Goal: Task Accomplishment & Management: Manage account settings

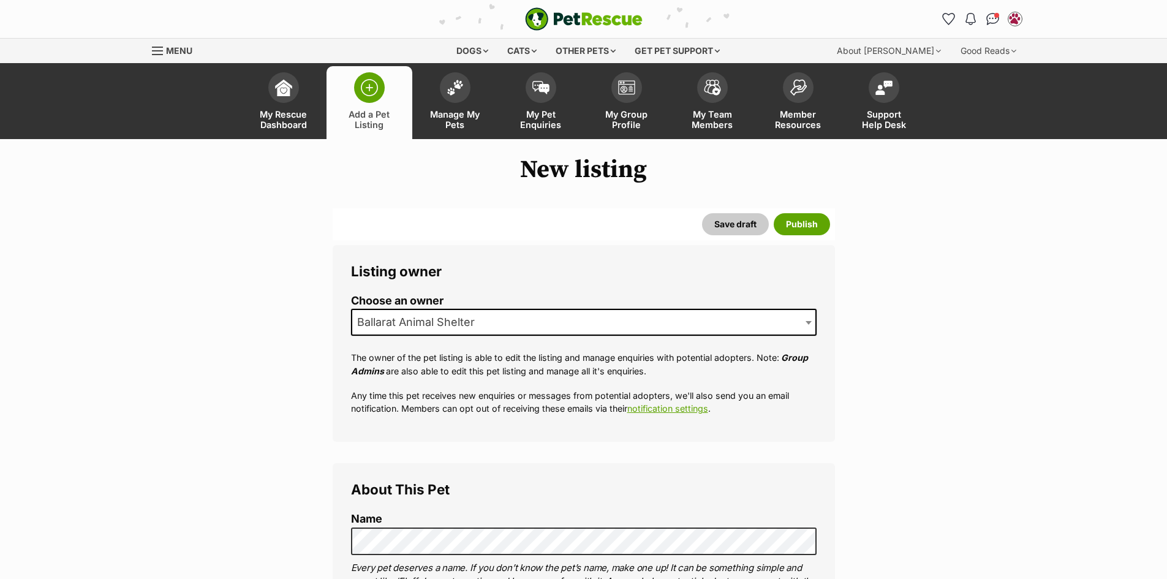
select select
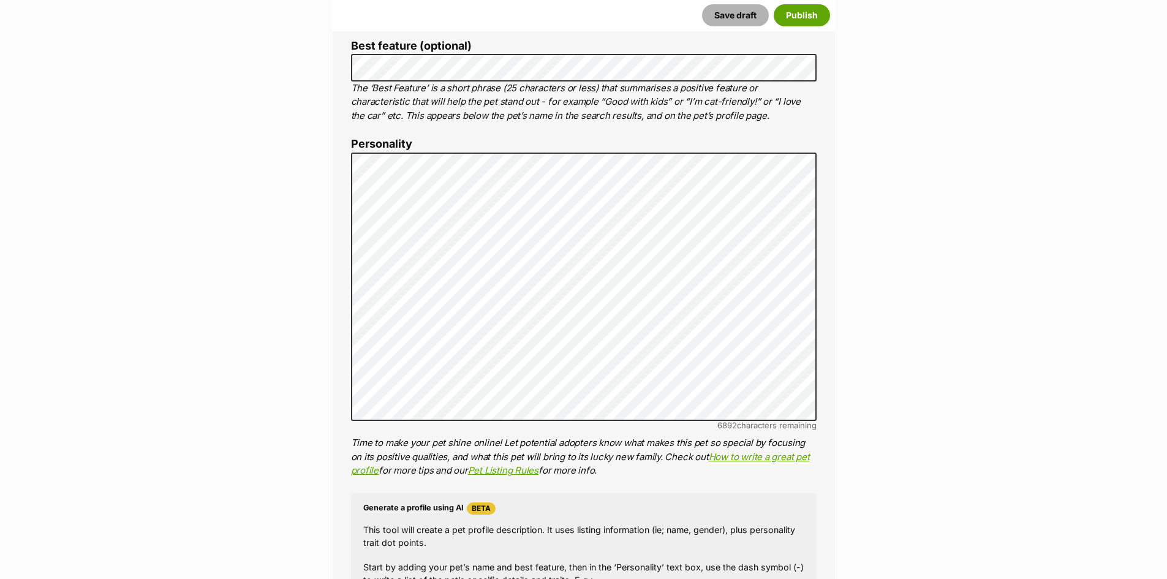
click at [749, 26] on button "Save draft" at bounding box center [735, 15] width 67 height 22
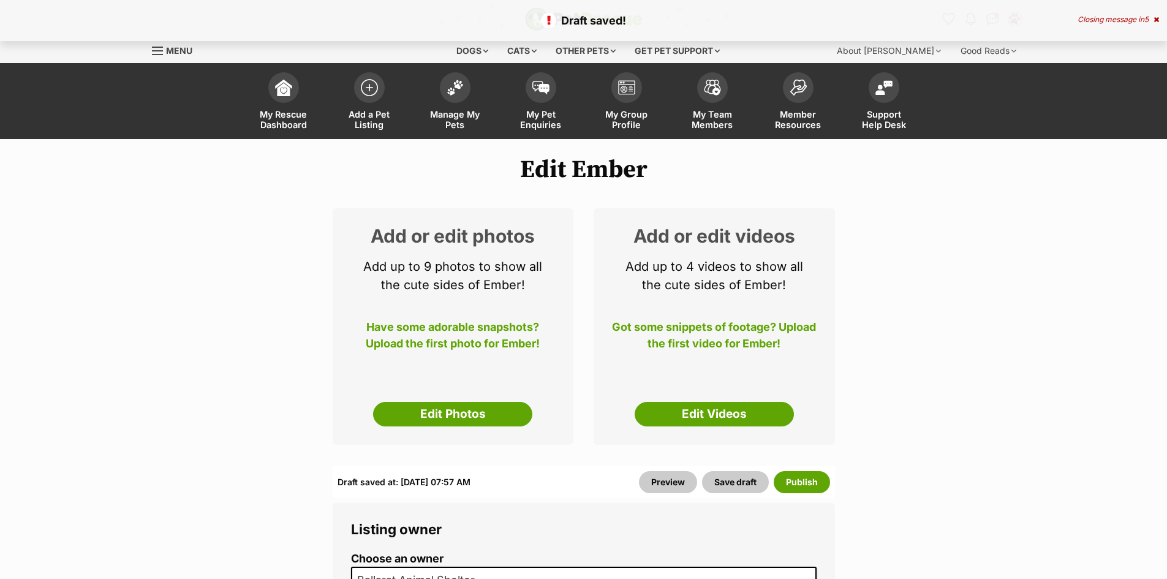
select select
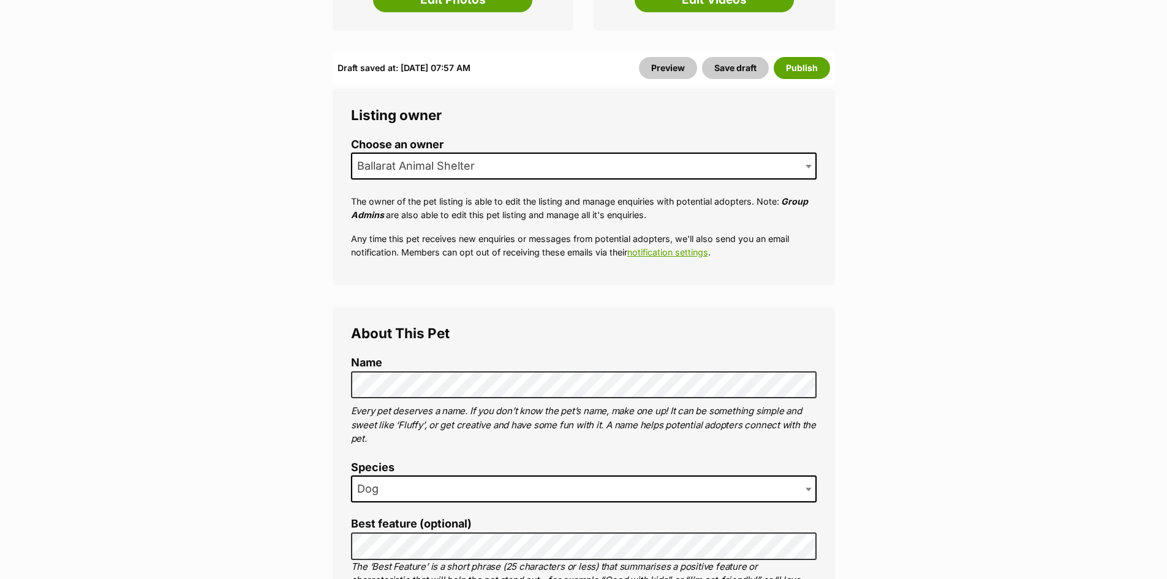
scroll to position [184, 0]
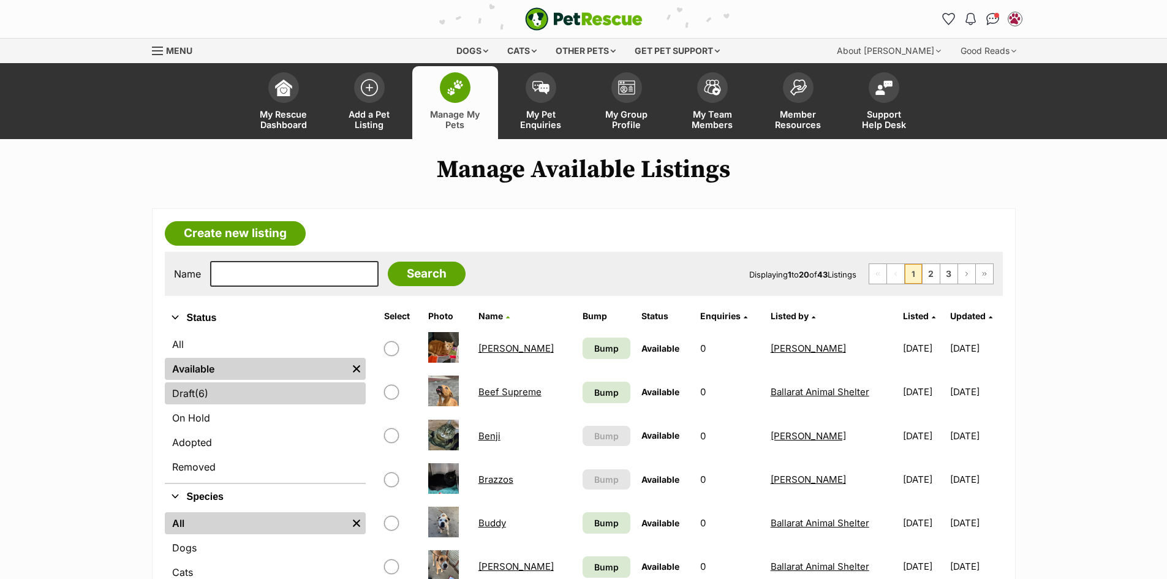
click at [205, 390] on span "(6)" at bounding box center [201, 393] width 13 height 15
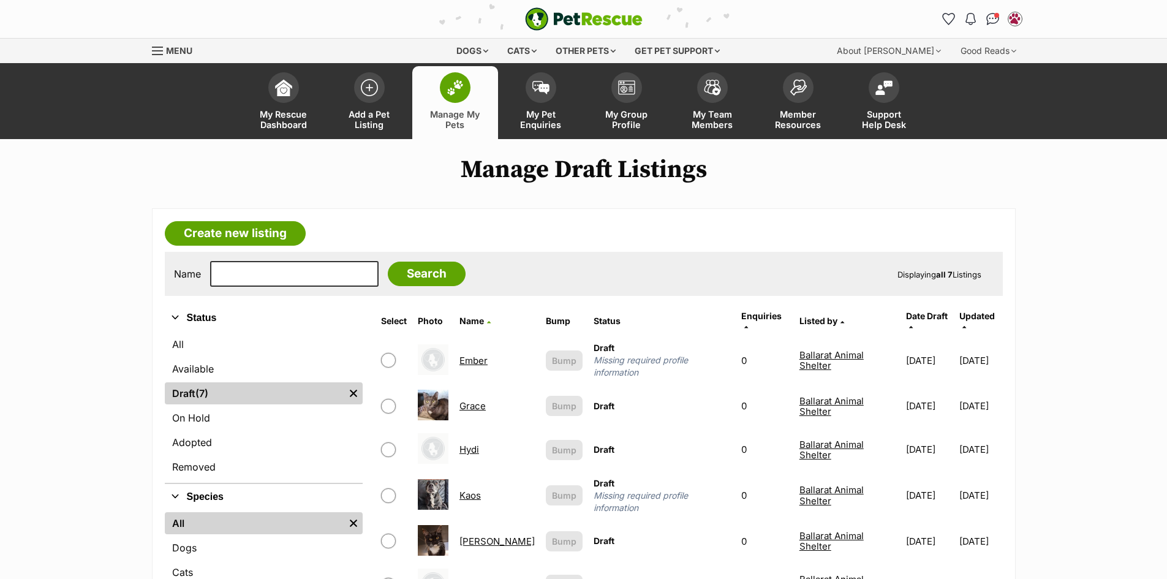
click at [483, 355] on link "Ember" at bounding box center [474, 361] width 28 height 12
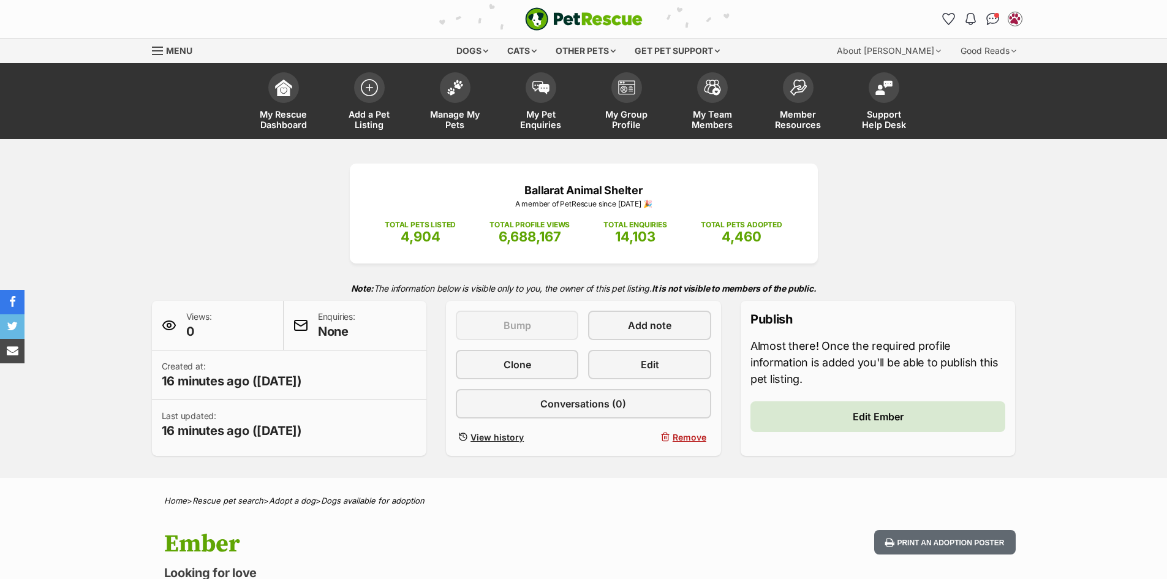
click at [390, 230] on div "TOTAL PETS LISTED 4,904" at bounding box center [420, 228] width 71 height 36
